Goal: Transaction & Acquisition: Purchase product/service

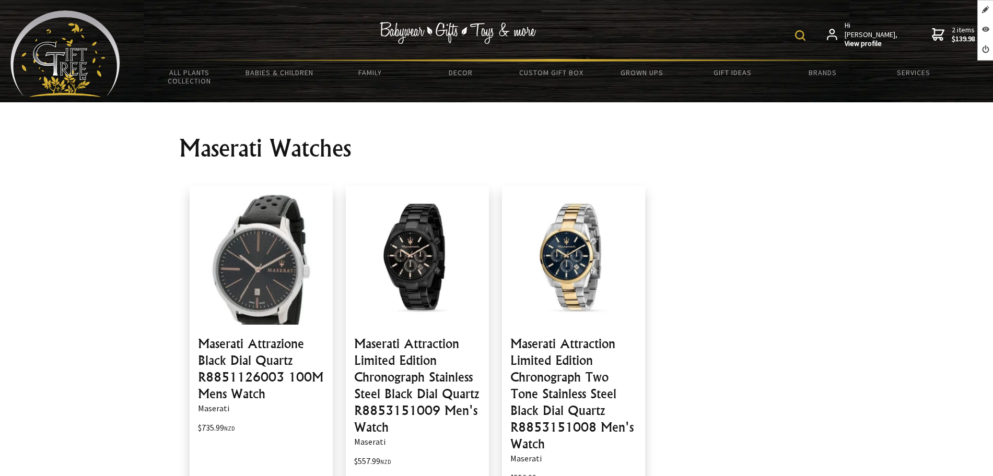
scroll to position [196, 0]
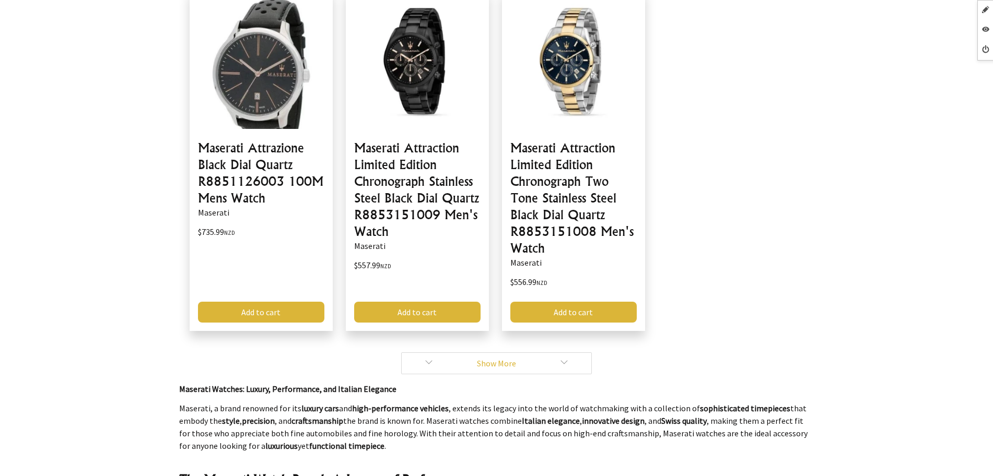
click at [445, 363] on link "Show More" at bounding box center [496, 363] width 191 height 22
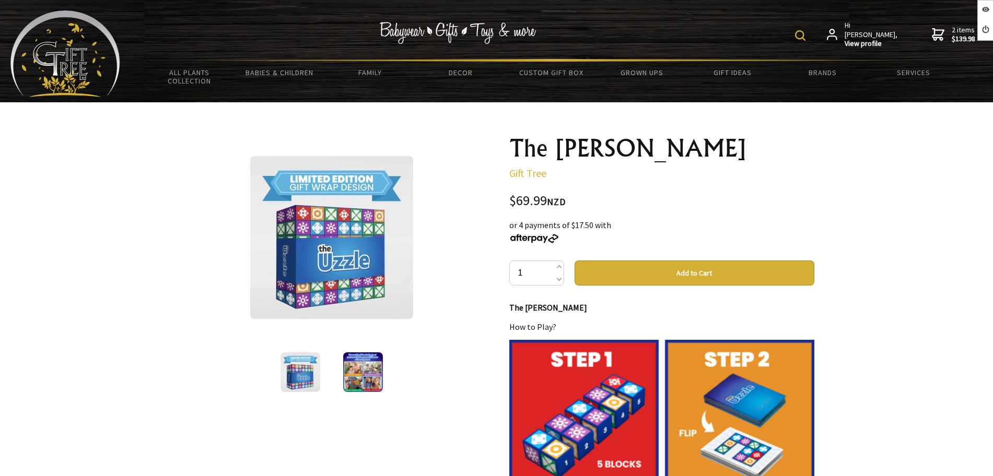
scroll to position [65, 0]
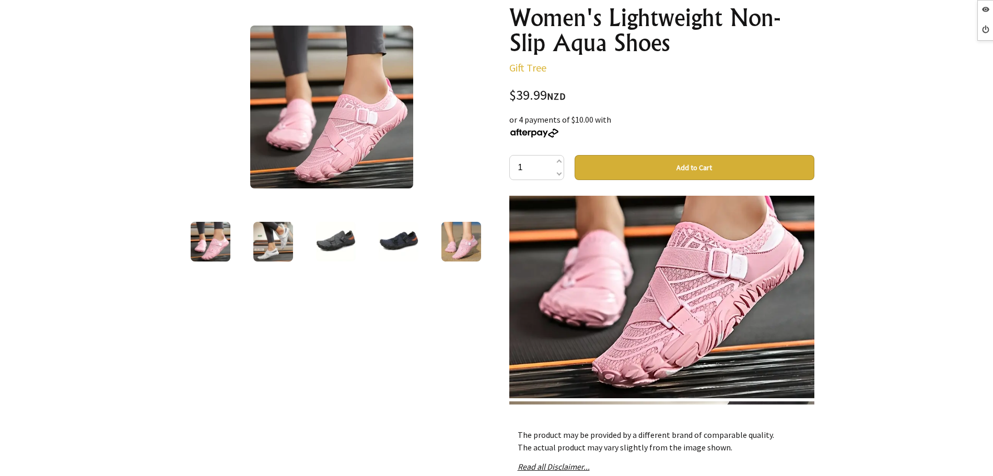
scroll to position [1175, 0]
